Goal: Task Accomplishment & Management: Use online tool/utility

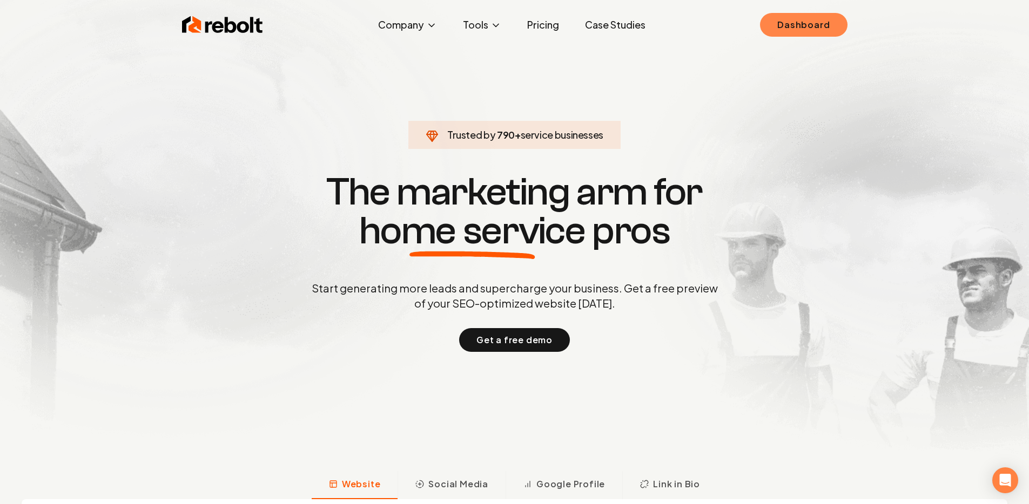
click at [820, 36] on link "Dashboard" at bounding box center [803, 25] width 87 height 24
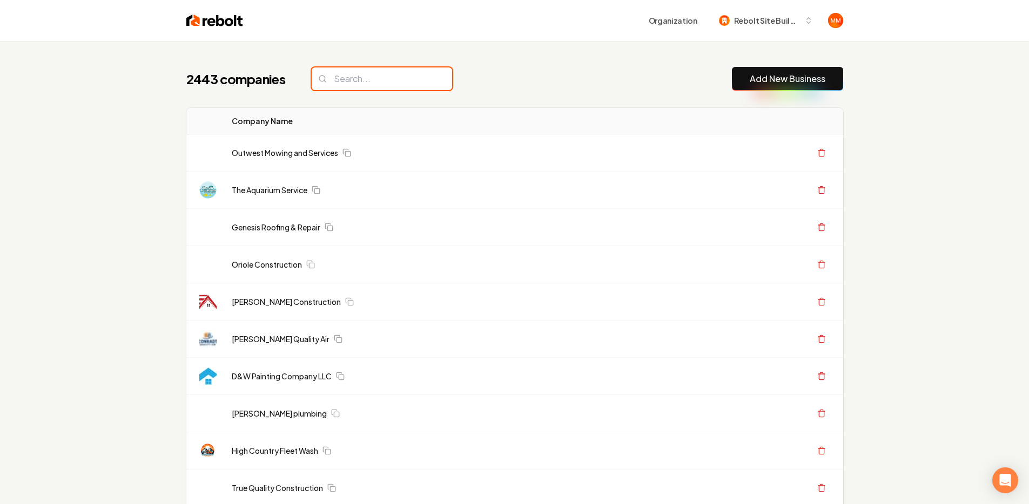
click at [401, 83] on input "search" at bounding box center [382, 79] width 140 height 23
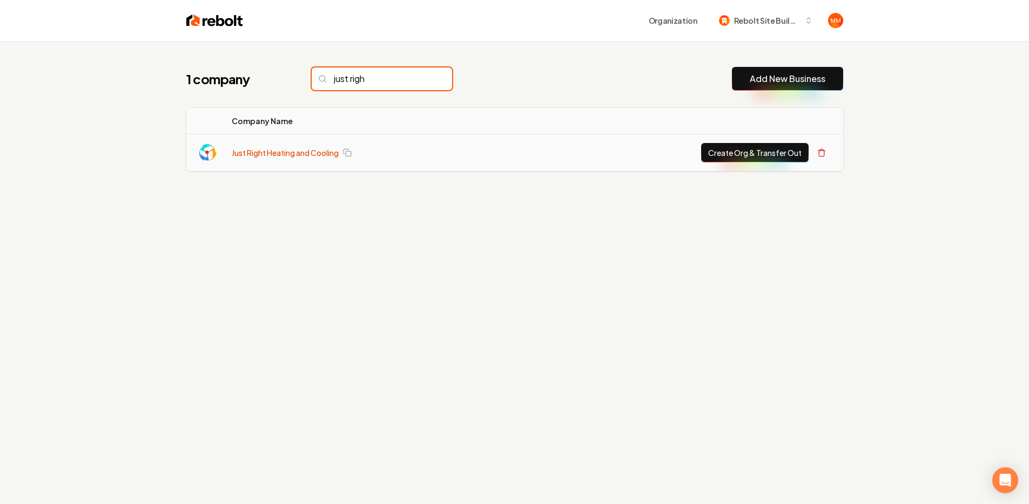
type input "just righ"
click at [264, 157] on link "Just Right Heating and Cooling" at bounding box center [285, 152] width 107 height 11
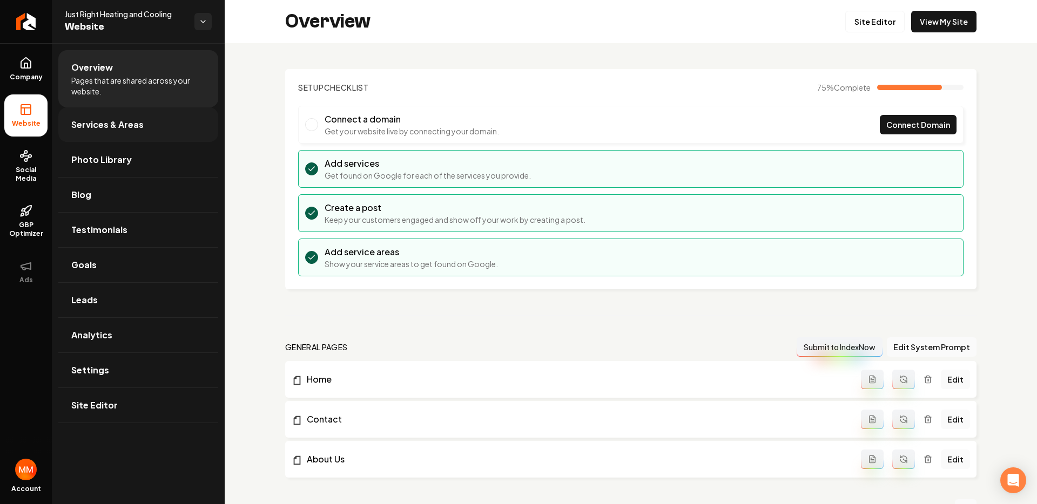
click at [146, 138] on link "Services & Areas" at bounding box center [138, 124] width 160 height 35
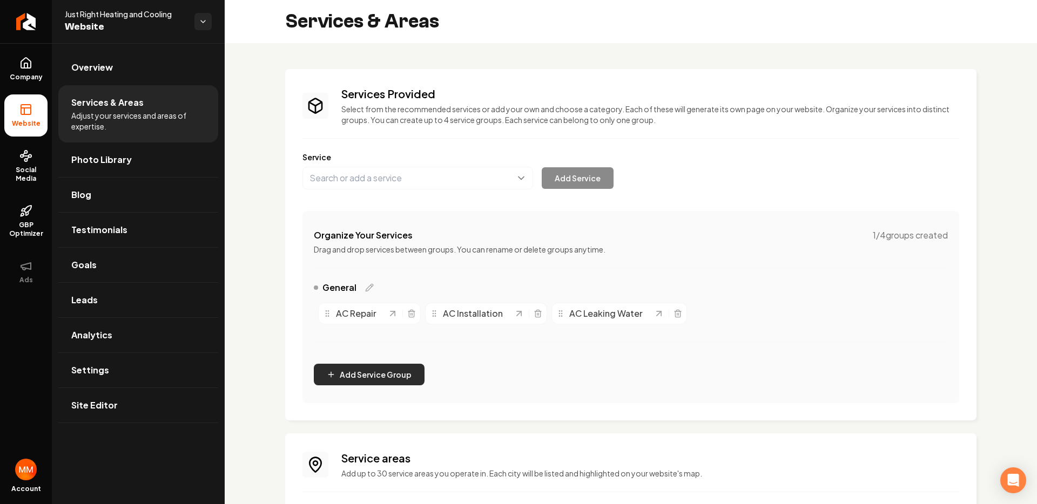
click at [383, 368] on button "Add Service Group" at bounding box center [369, 375] width 111 height 22
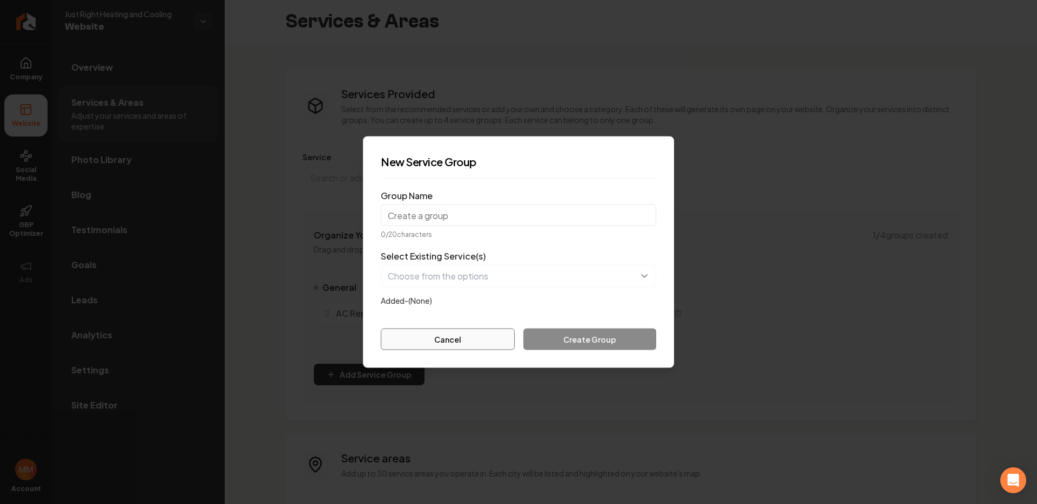
click at [458, 338] on button "Cancel" at bounding box center [448, 340] width 134 height 22
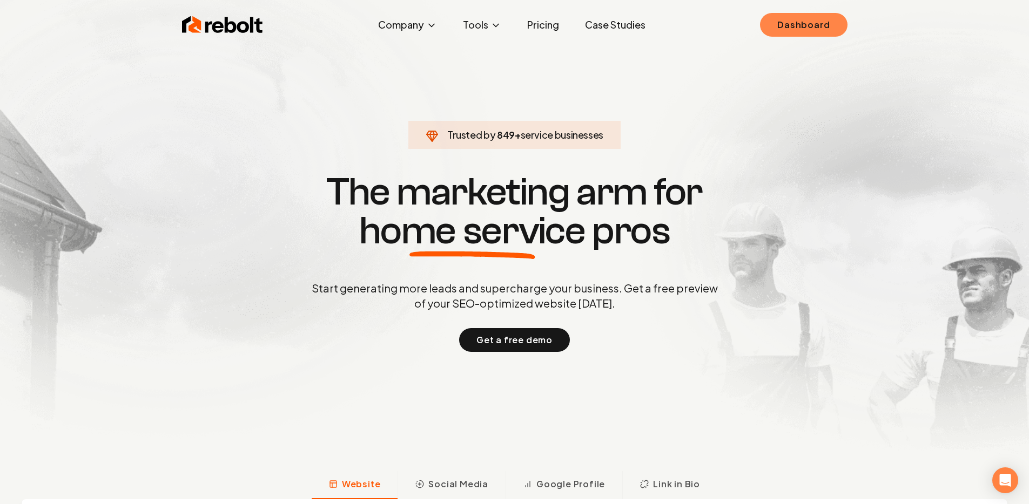
click at [815, 25] on link "Dashboard" at bounding box center [803, 25] width 87 height 24
